Goal: Check status: Check status

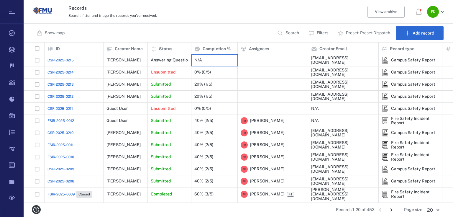
click at [204, 59] on div "N/A" at bounding box center [214, 60] width 40 height 12
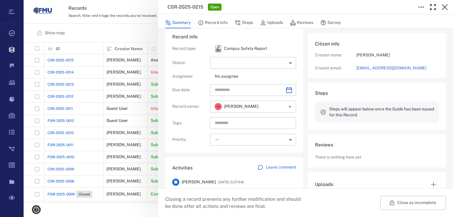
scroll to position [32, 0]
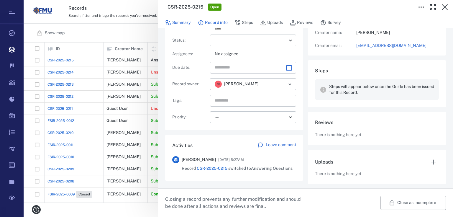
click at [203, 24] on icon "button" at bounding box center [200, 22] width 5 height 5
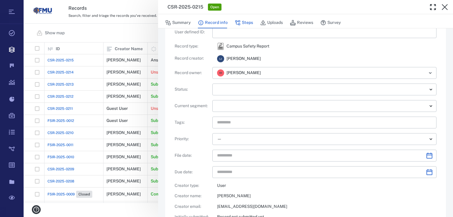
click at [251, 22] on button "Steps" at bounding box center [244, 22] width 18 height 11
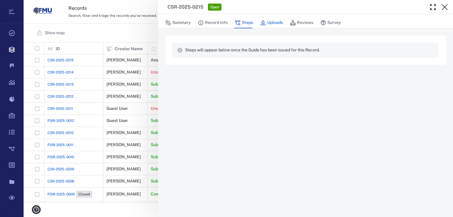
click at [269, 25] on button "Uploads" at bounding box center [271, 22] width 23 height 11
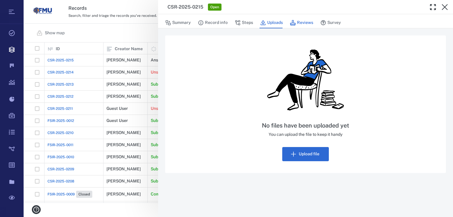
click at [301, 26] on button "Reviews" at bounding box center [301, 22] width 23 height 11
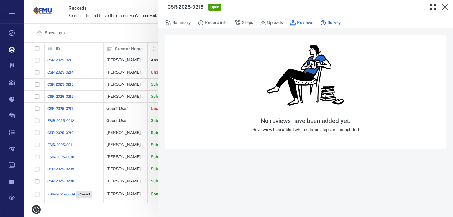
click at [330, 26] on button "Survey" at bounding box center [330, 22] width 21 height 11
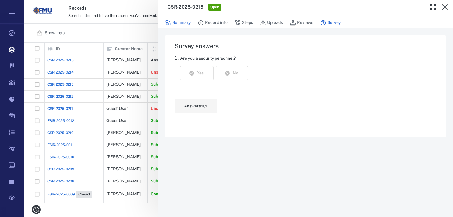
click at [184, 24] on button "Summary" at bounding box center [178, 22] width 26 height 11
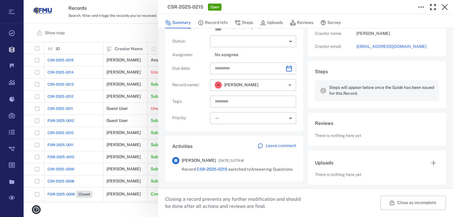
scroll to position [32, 0]
click at [445, 4] on icon "button" at bounding box center [444, 7] width 7 height 7
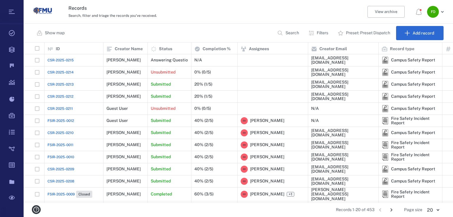
click at [65, 70] on span "CSR-2025-0214" at bounding box center [60, 72] width 26 height 5
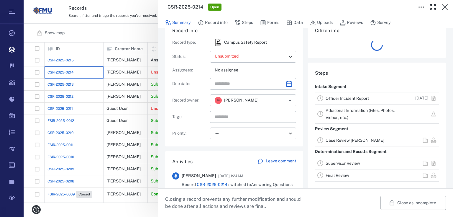
scroll to position [24, 0]
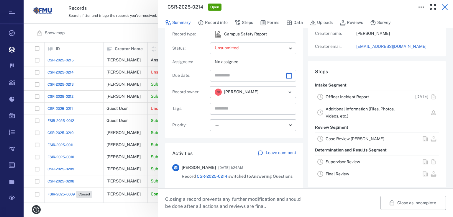
click at [443, 3] on button "button" at bounding box center [444, 7] width 12 height 12
